Goal: Task Accomplishment & Management: Complete application form

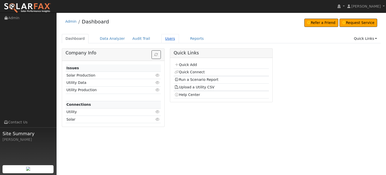
click at [162, 39] on link "Users" at bounding box center [170, 38] width 18 height 9
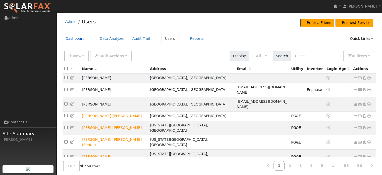
click at [71, 38] on link "Dashboard" at bounding box center [75, 38] width 27 height 9
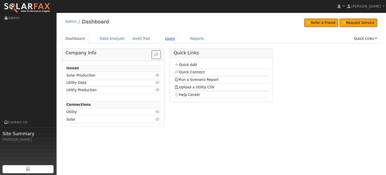
click at [162, 39] on link "Users" at bounding box center [170, 38] width 18 height 9
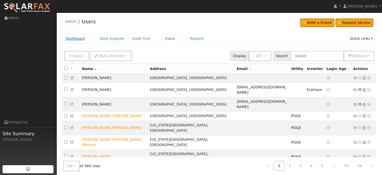
click at [71, 36] on link "Dashboard" at bounding box center [75, 38] width 27 height 9
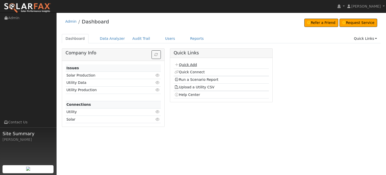
click at [188, 65] on link "Quick Add" at bounding box center [185, 65] width 22 height 4
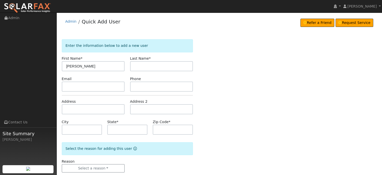
type input "Dan"
type input "Goodrich"
click at [65, 108] on input "text" at bounding box center [93, 109] width 63 height 10
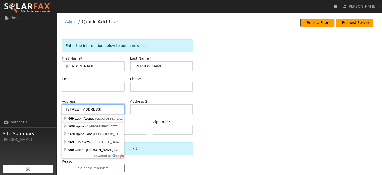
type input "969 Lupin Avenue"
type input "Chico"
type input "CA"
type input "95973"
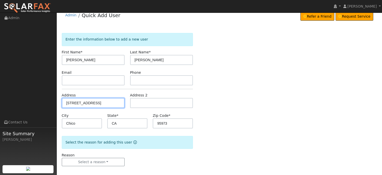
scroll to position [10, 0]
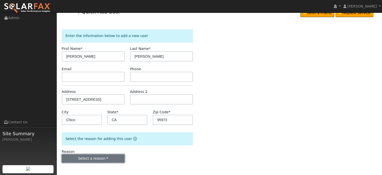
click at [98, 159] on button "Select a reason" at bounding box center [93, 158] width 63 height 9
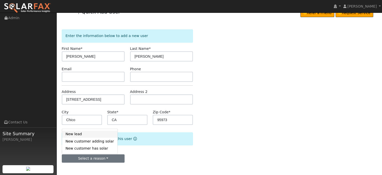
click at [77, 134] on link "New lead" at bounding box center [90, 133] width 56 height 7
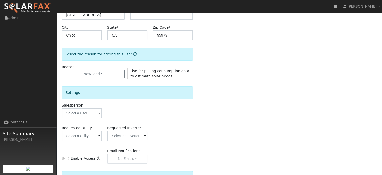
scroll to position [150, 0]
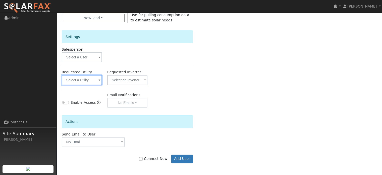
click at [80, 82] on input "text" at bounding box center [82, 80] width 40 height 10
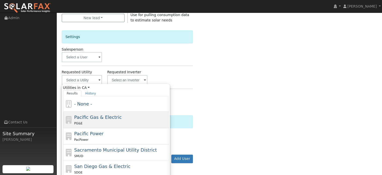
click at [79, 116] on span "Pacific Gas & Electric" at bounding box center [97, 116] width 47 height 5
type input "Pacific Gas & Electric"
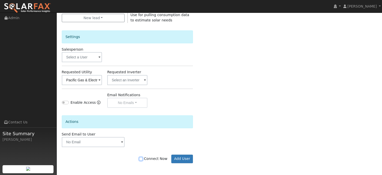
click at [143, 158] on input "Connect Now" at bounding box center [141, 159] width 4 height 4
checkbox input "true"
click at [182, 160] on button "Add User" at bounding box center [182, 158] width 22 height 9
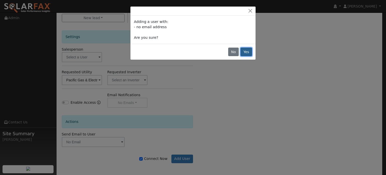
click at [246, 52] on button "Yes" at bounding box center [246, 51] width 12 height 9
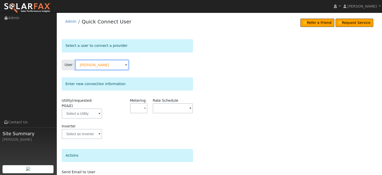
scroll to position [25, 0]
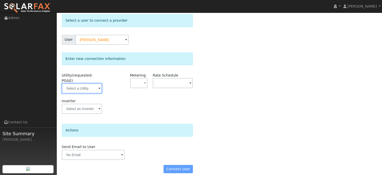
click at [79, 83] on input "text" at bounding box center [82, 88] width 40 height 10
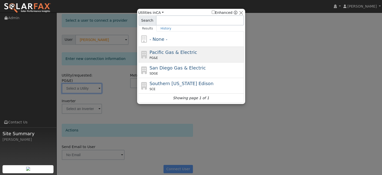
click at [166, 54] on span "Pacific Gas & Electric" at bounding box center [172, 51] width 47 height 5
type input "PG&E"
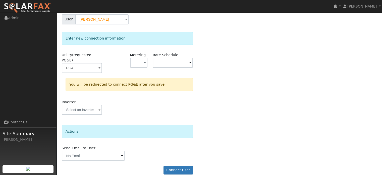
scroll to position [46, 0]
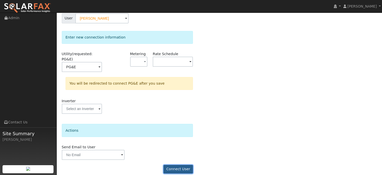
click at [178, 165] on button "Connect User" at bounding box center [179, 169] width 30 height 9
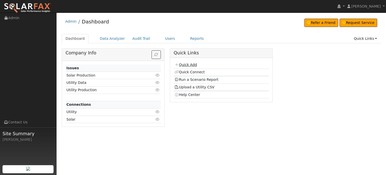
click at [185, 64] on link "Quick Add" at bounding box center [185, 65] width 22 height 4
click at [161, 38] on link "Users" at bounding box center [170, 38] width 18 height 9
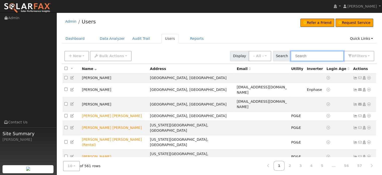
click at [307, 56] on input "text" at bounding box center [317, 56] width 53 height 10
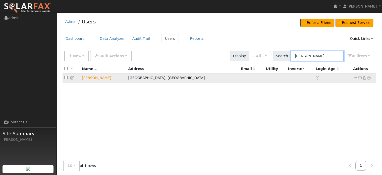
type input "[PERSON_NAME]"
click at [368, 79] on icon at bounding box center [369, 78] width 5 height 4
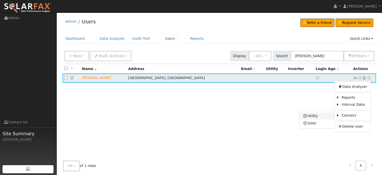
click at [318, 115] on link "Utility" at bounding box center [316, 115] width 35 height 7
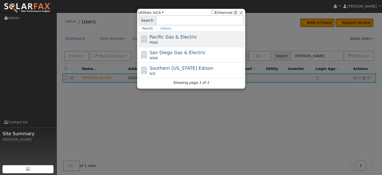
click at [154, 34] on span "Pacific Gas & Electric" at bounding box center [172, 36] width 47 height 5
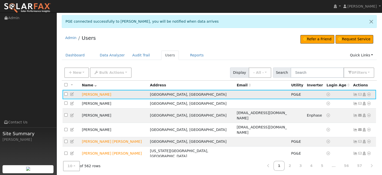
click at [368, 94] on icon at bounding box center [369, 94] width 5 height 4
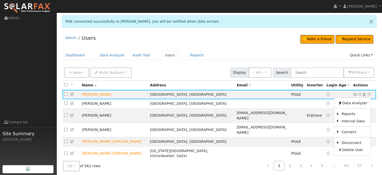
click at [338, 86] on th "Login Age" at bounding box center [338, 84] width 27 height 9
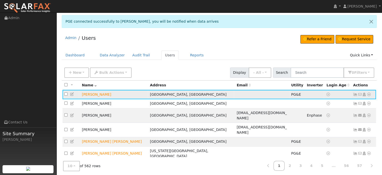
click at [356, 94] on icon at bounding box center [355, 94] width 5 height 4
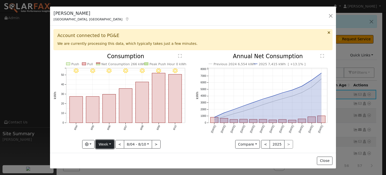
click at [110, 142] on button "Week" at bounding box center [105, 144] width 18 height 9
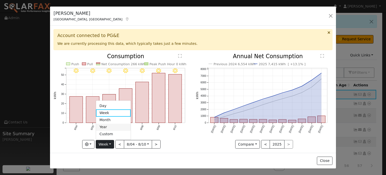
click at [104, 125] on link "Year" at bounding box center [113, 126] width 35 height 7
type input "2024-08-01"
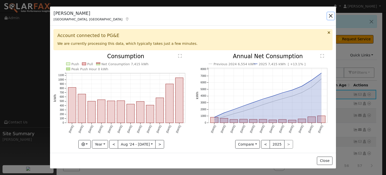
click at [330, 16] on button "button" at bounding box center [330, 15] width 7 height 7
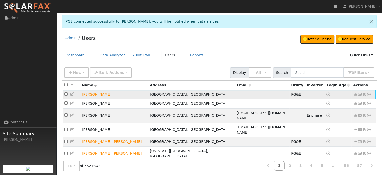
click at [368, 93] on icon at bounding box center [369, 94] width 5 height 4
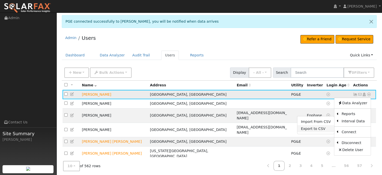
click at [313, 130] on link "Export to CSV" at bounding box center [315, 128] width 37 height 7
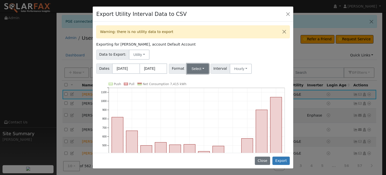
click at [201, 68] on button "Select" at bounding box center [198, 69] width 22 height 10
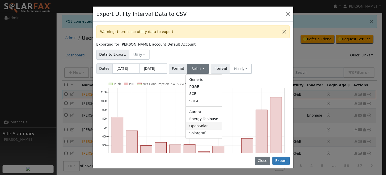
click at [195, 126] on link "OpenSolar" at bounding box center [204, 125] width 36 height 7
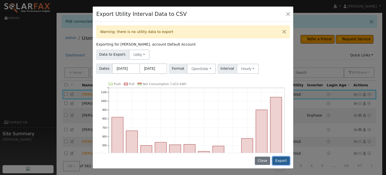
click at [283, 160] on button "Export" at bounding box center [280, 160] width 17 height 9
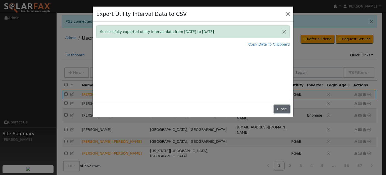
click at [286, 111] on button "Close" at bounding box center [281, 109] width 15 height 9
